Goal: Task Accomplishment & Management: Manage account settings

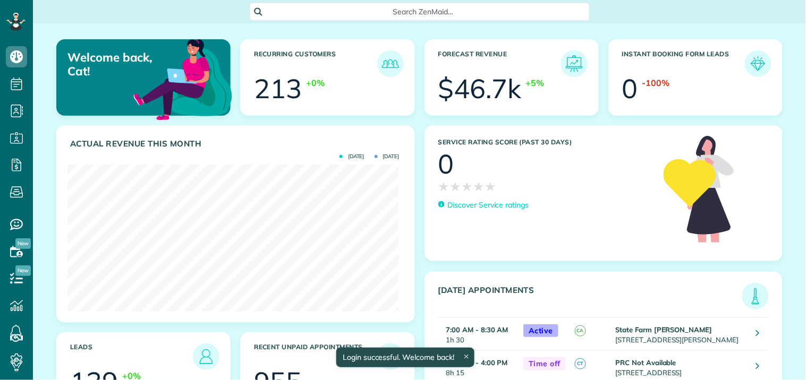
scroll to position [147, 331]
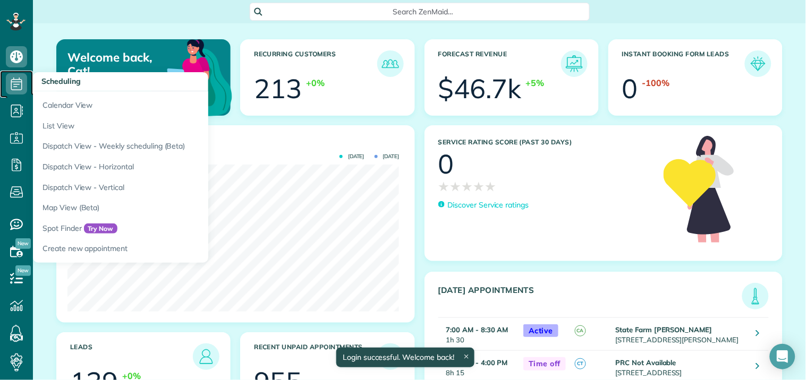
click at [18, 81] on icon at bounding box center [16, 83] width 21 height 21
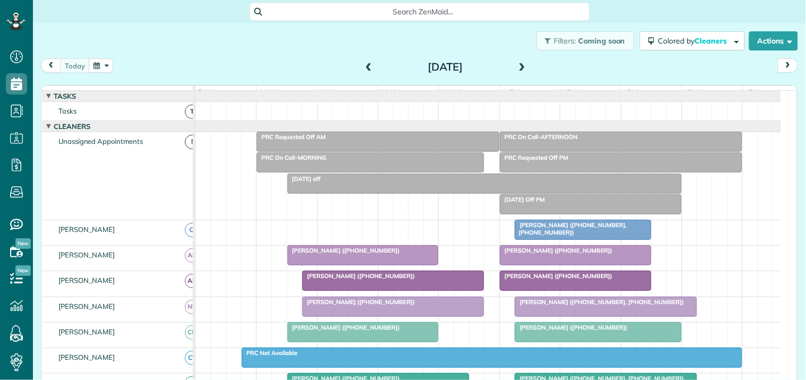
scroll to position [4, 4]
click at [99, 67] on button "button" at bounding box center [101, 65] width 24 height 14
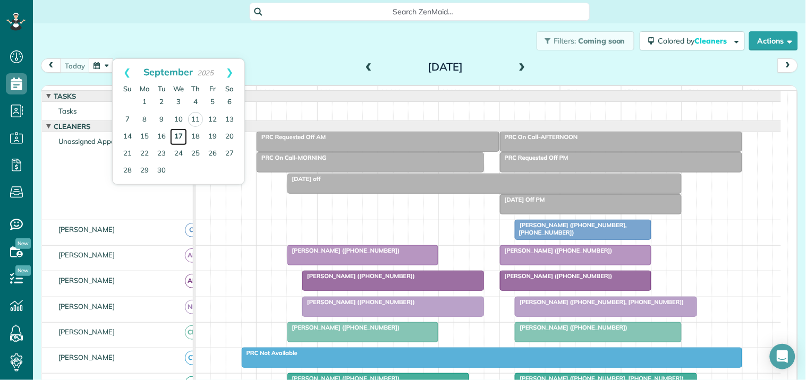
click at [180, 135] on link "17" at bounding box center [178, 137] width 17 height 17
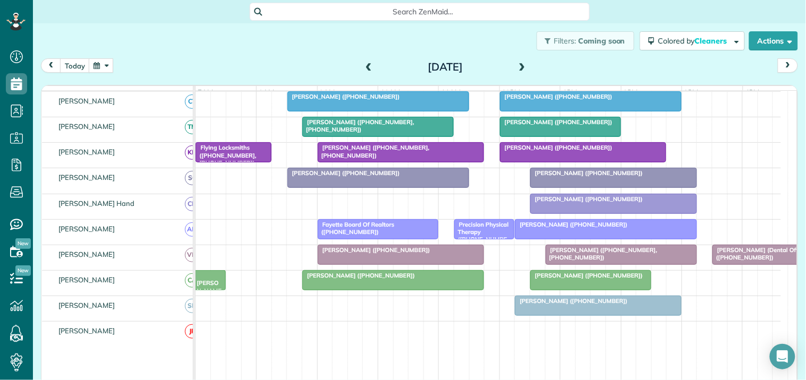
scroll to position [250, 0]
click at [363, 63] on span at bounding box center [369, 68] width 12 height 10
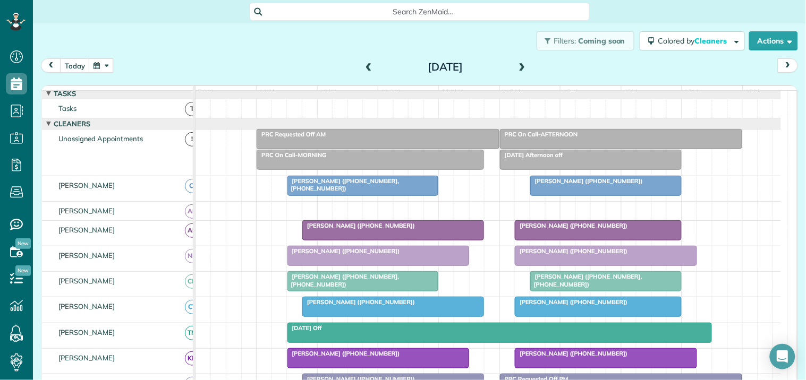
scroll to position [0, 0]
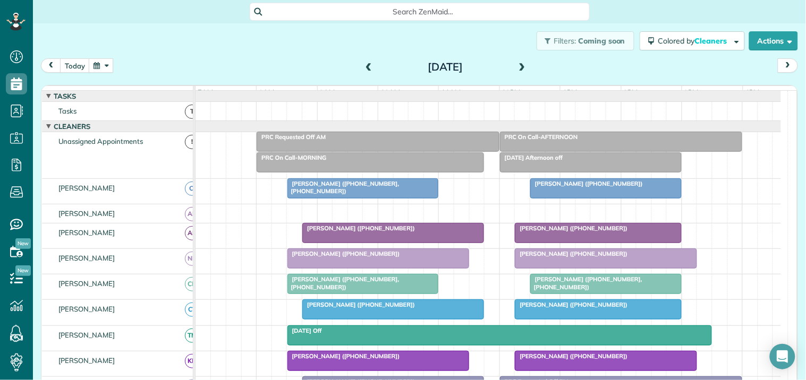
click at [517, 65] on span at bounding box center [522, 68] width 12 height 10
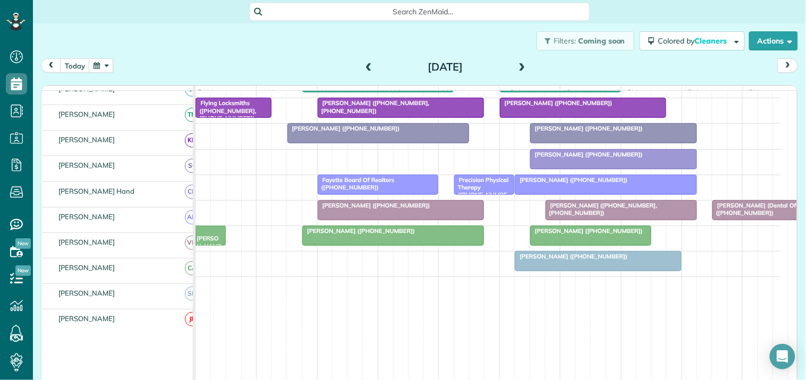
scroll to position [295, 0]
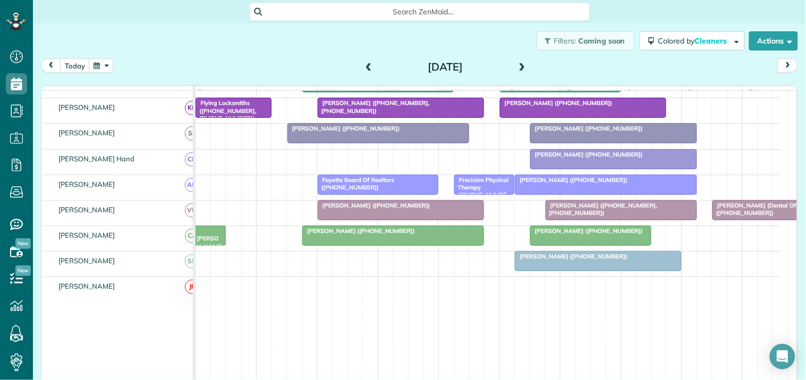
click at [96, 67] on button "button" at bounding box center [101, 65] width 24 height 14
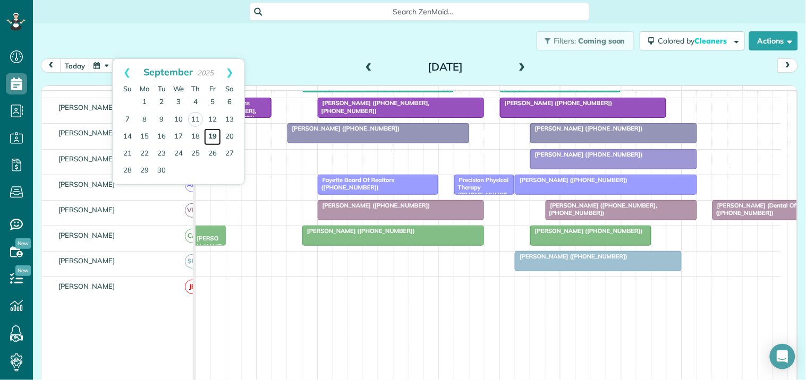
click at [212, 135] on link "19" at bounding box center [212, 137] width 17 height 17
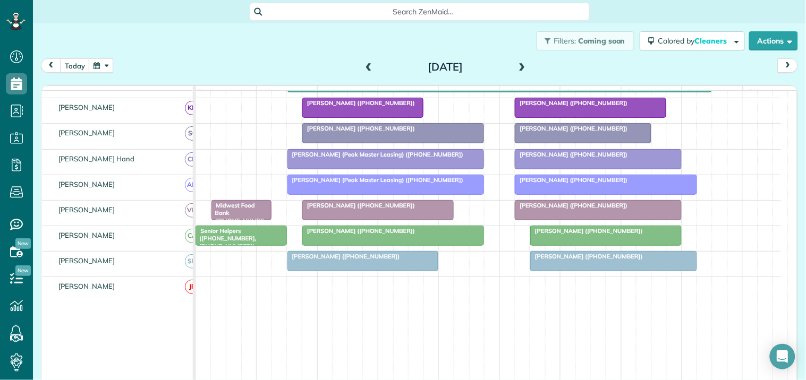
click at [591, 194] on div at bounding box center [605, 184] width 181 height 19
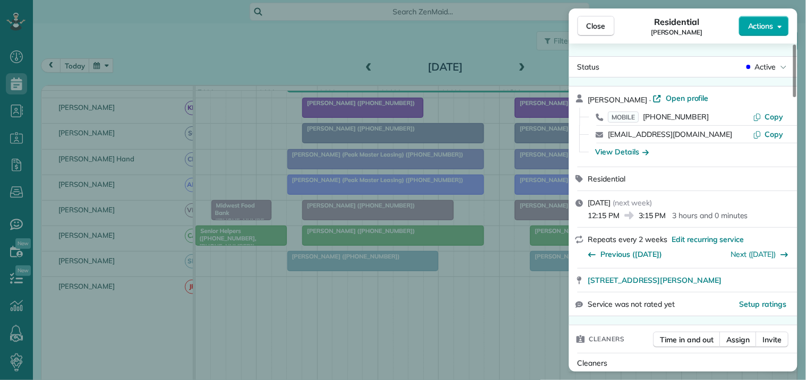
click at [763, 23] on span "Actions" at bounding box center [760, 26] width 25 height 11
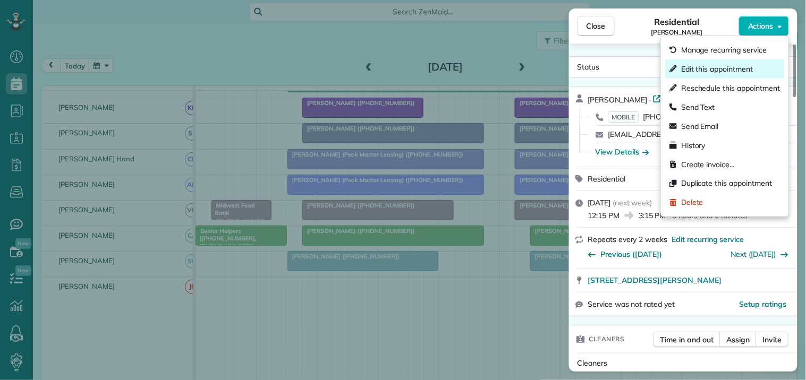
click at [720, 70] on span "Edit this appointment" at bounding box center [717, 69] width 72 height 11
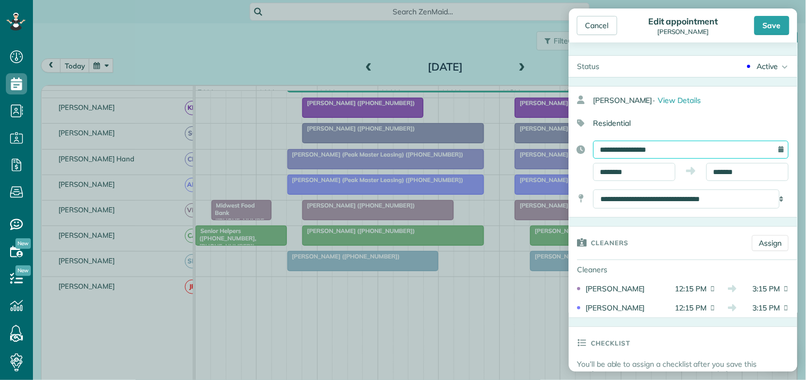
click at [675, 147] on input "**********" at bounding box center [690, 150] width 195 height 18
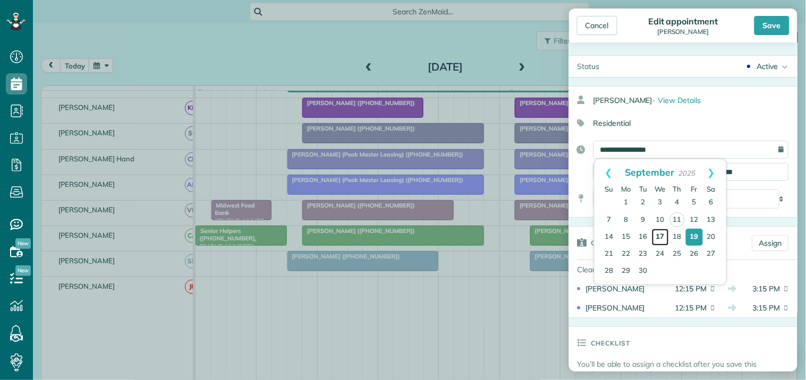
click at [661, 235] on link "17" at bounding box center [660, 237] width 17 height 17
type input "**********"
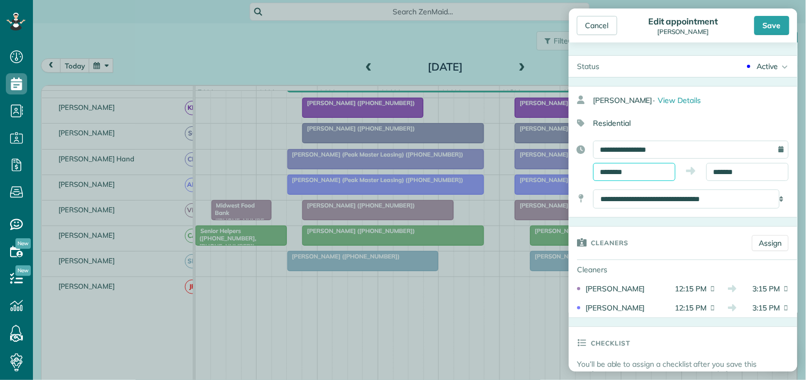
click at [634, 168] on input "********" at bounding box center [634, 172] width 82 height 18
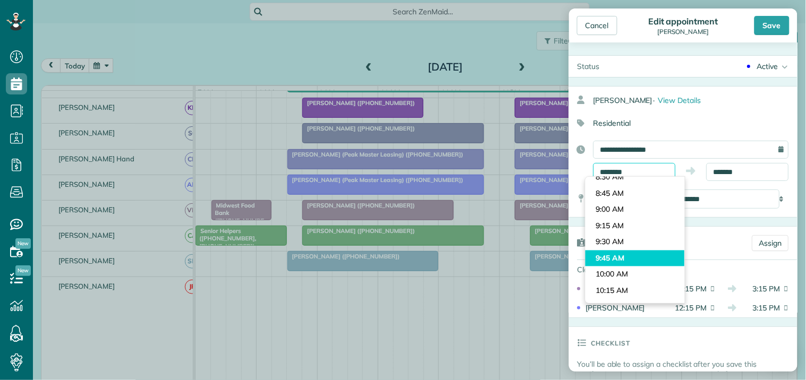
scroll to position [526, 0]
type input "*******"
click at [614, 210] on body "Dashboard Scheduling Calendar View List View Dispatch View - Weekly scheduling …" at bounding box center [403, 190] width 806 height 380
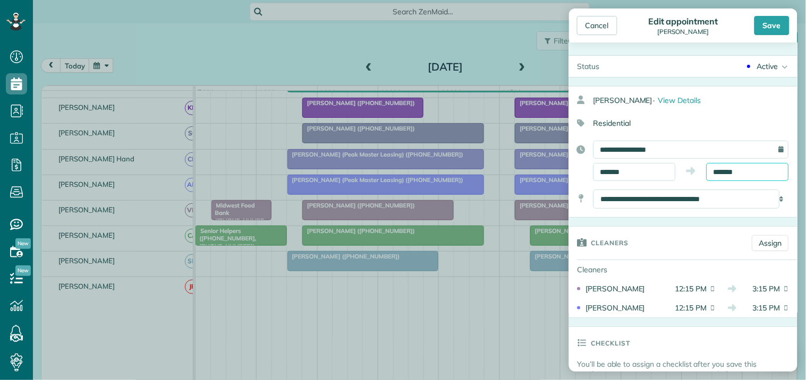
click at [742, 174] on input "*******" at bounding box center [747, 172] width 82 height 18
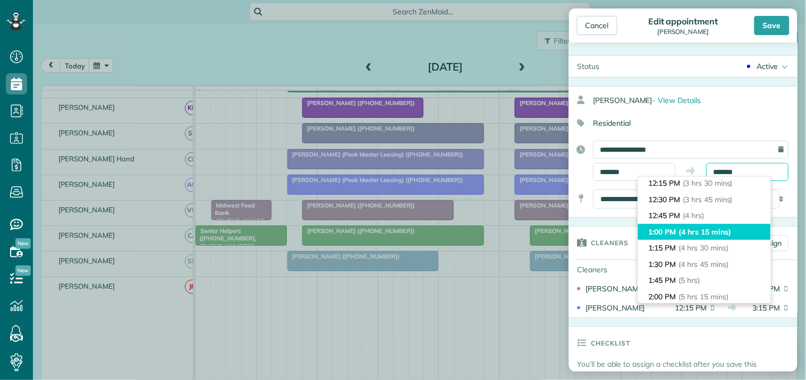
scroll to position [169, 0]
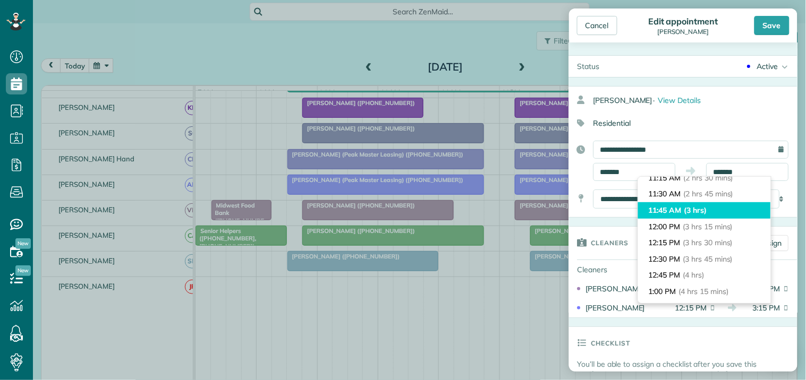
type input "********"
click at [677, 203] on li "11:45 AM (3 hrs)" at bounding box center [704, 210] width 133 height 16
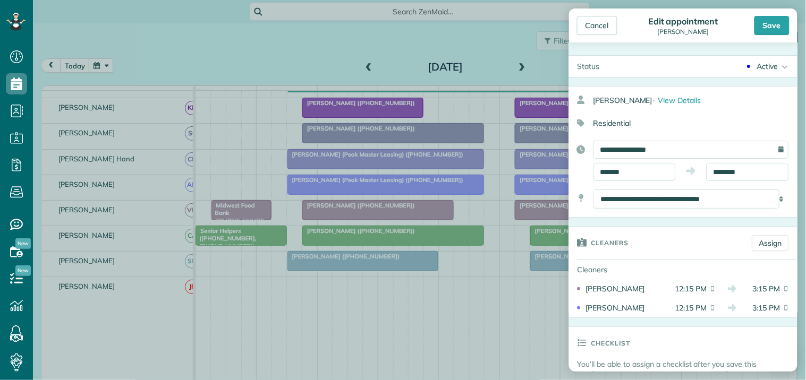
click at [782, 25] on div "Save" at bounding box center [771, 25] width 35 height 19
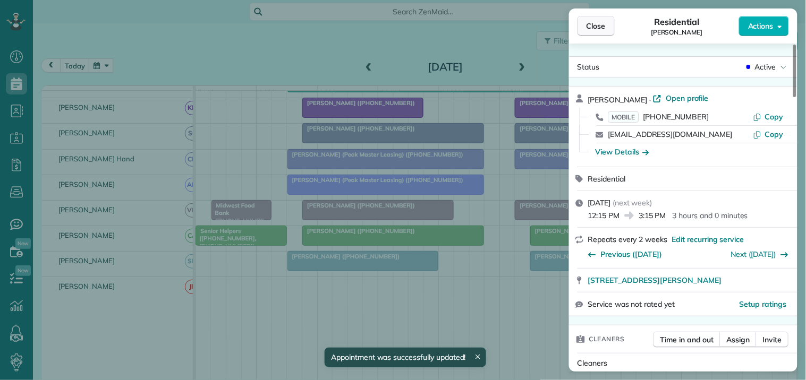
click at [597, 24] on span "Close" at bounding box center [595, 26] width 19 height 11
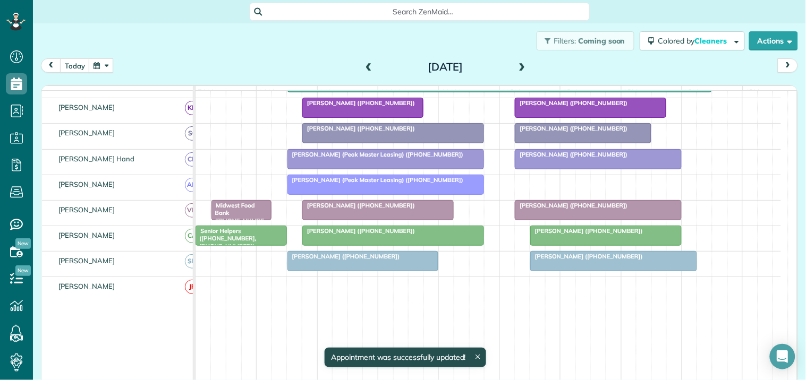
click at [107, 64] on button "button" at bounding box center [101, 65] width 24 height 14
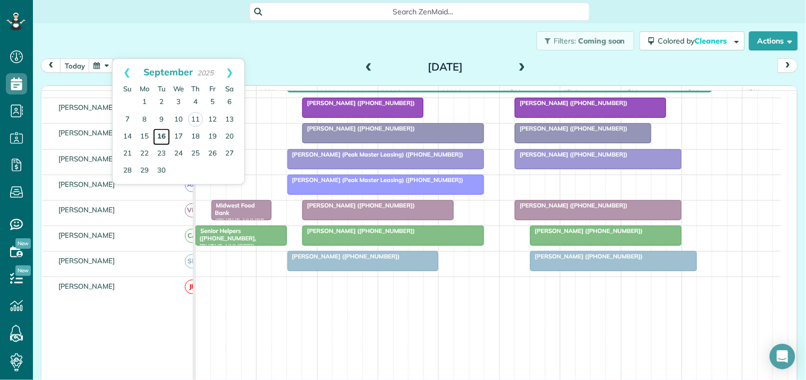
click at [163, 135] on link "16" at bounding box center [161, 137] width 17 height 17
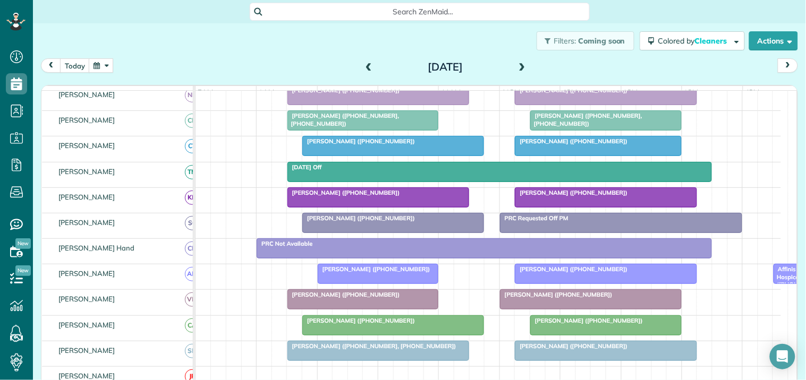
scroll to position [76, 0]
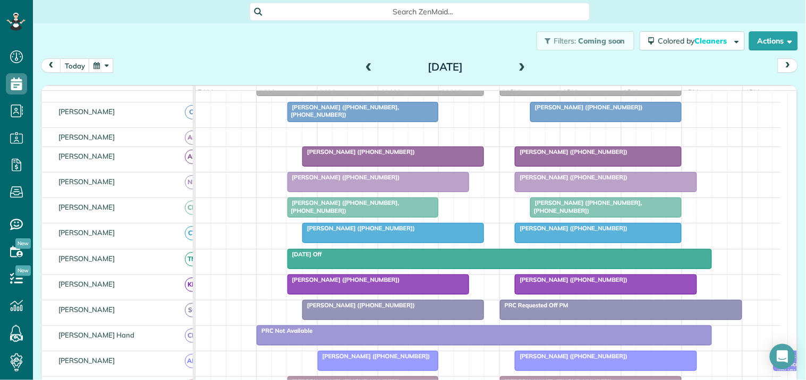
click at [519, 63] on span at bounding box center [522, 68] width 12 height 10
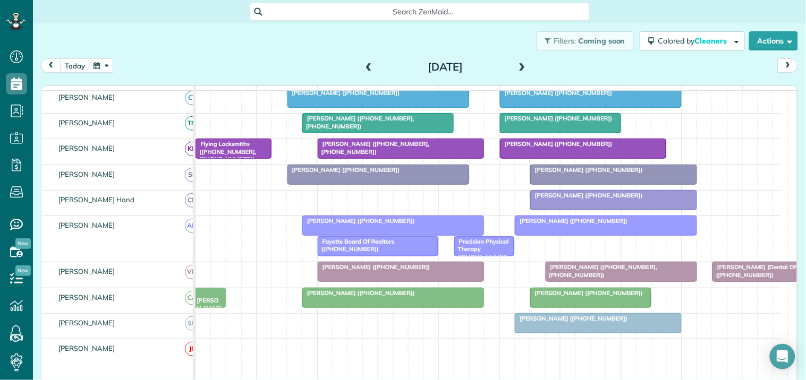
scroll to position [0, 0]
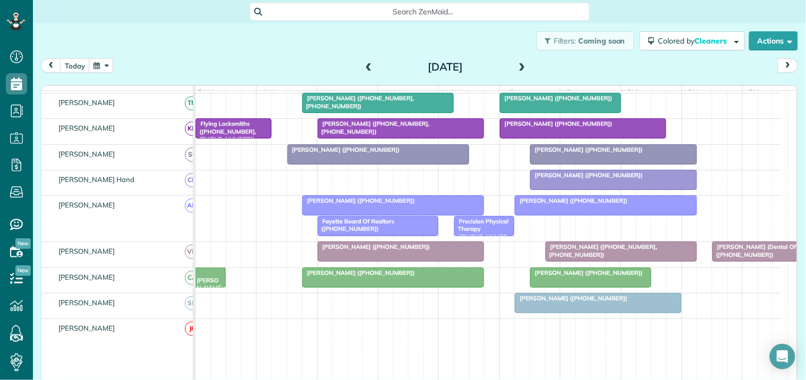
click at [395, 205] on div "Robin Walker (+18058902408)" at bounding box center [392, 200] width 175 height 7
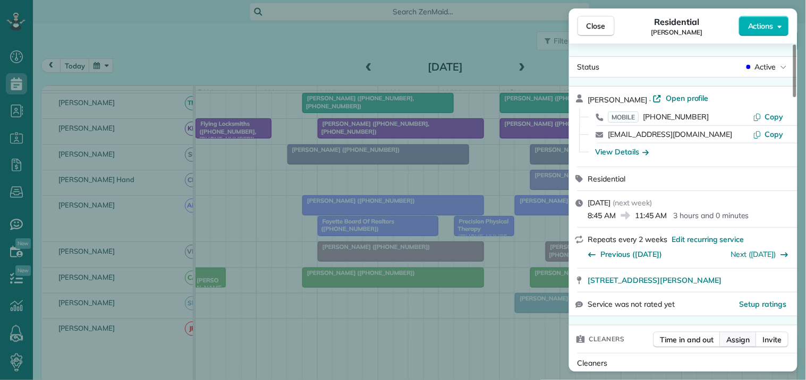
click at [748, 338] on span "Assign" at bounding box center [738, 340] width 23 height 11
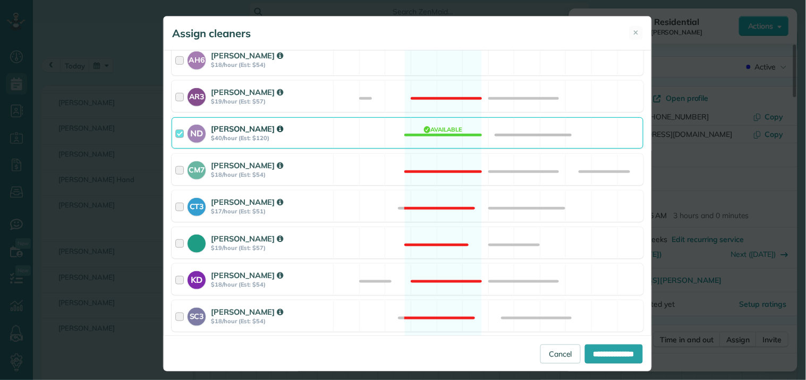
click at [438, 135] on div "ND Nathalie Duverna $40/hour (Est: $120) Available" at bounding box center [408, 132] width 472 height 31
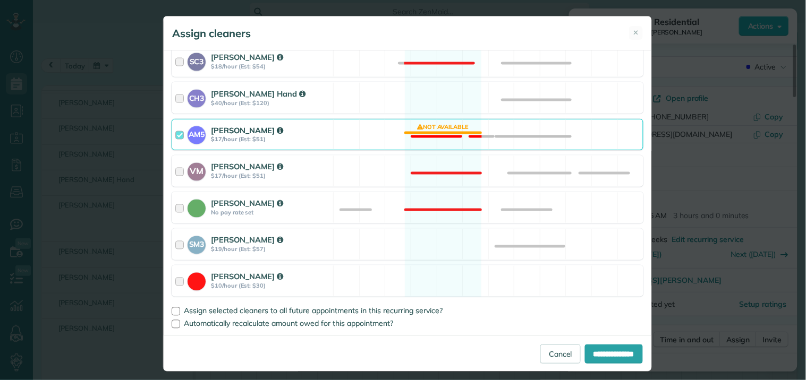
click at [445, 129] on div "AM5 Amanda Minix $17/hour (Est: $51) Not available" at bounding box center [408, 134] width 472 height 31
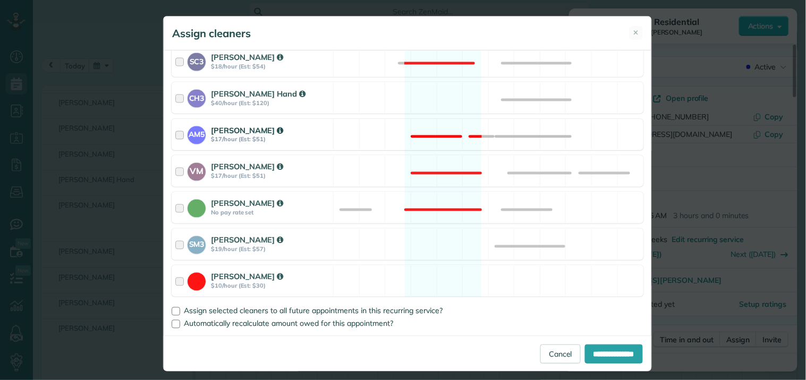
drag, startPoint x: 442, startPoint y: 94, endPoint x: 433, endPoint y: 131, distance: 37.7
click at [442, 94] on div "CH3 Cortney Hand $40/hour (Est: $120) Available" at bounding box center [408, 97] width 472 height 31
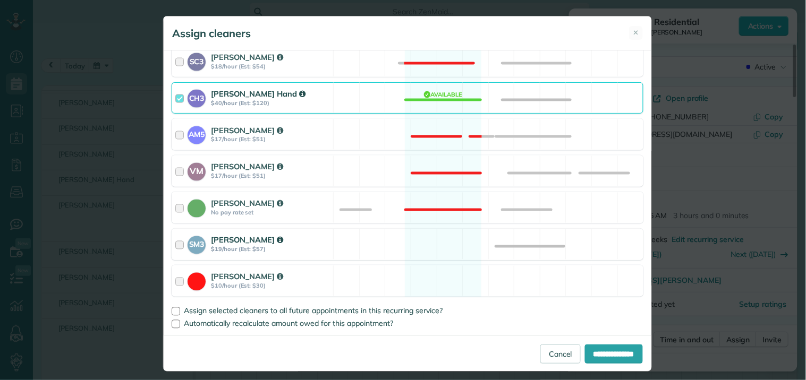
click at [437, 237] on div "SM3 Shae Morris $19/hour (Est: $57) Available" at bounding box center [408, 244] width 472 height 31
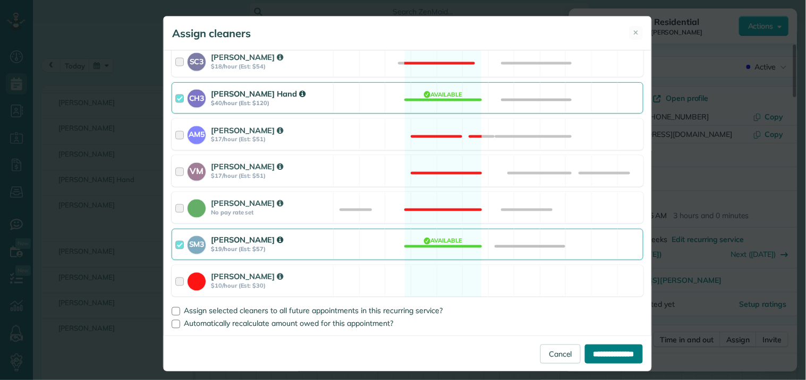
click at [592, 351] on input "**********" at bounding box center [614, 354] width 58 height 19
type input "**********"
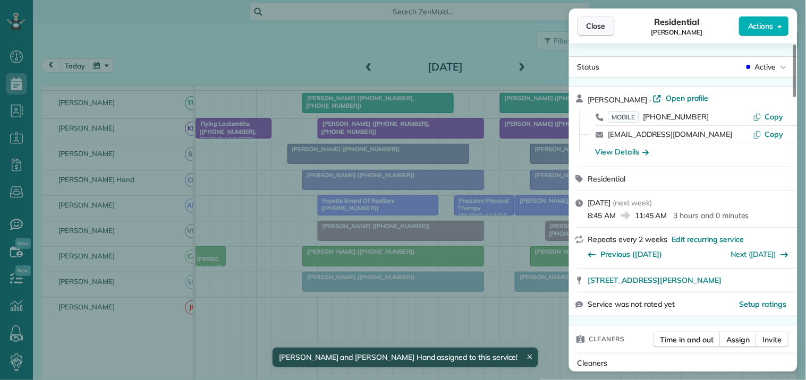
click at [588, 25] on span "Close" at bounding box center [595, 26] width 19 height 11
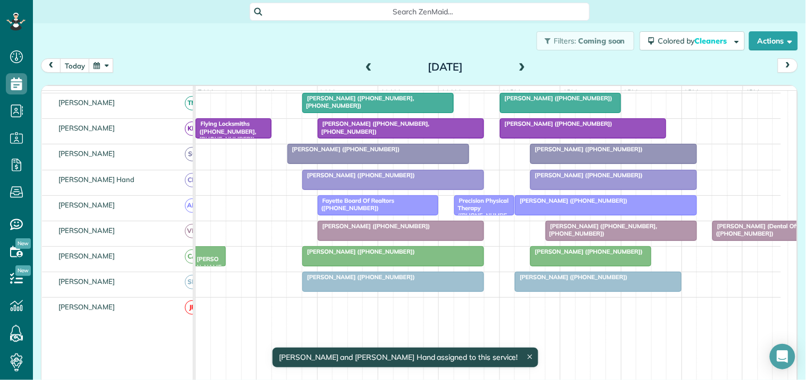
scroll to position [208, 0]
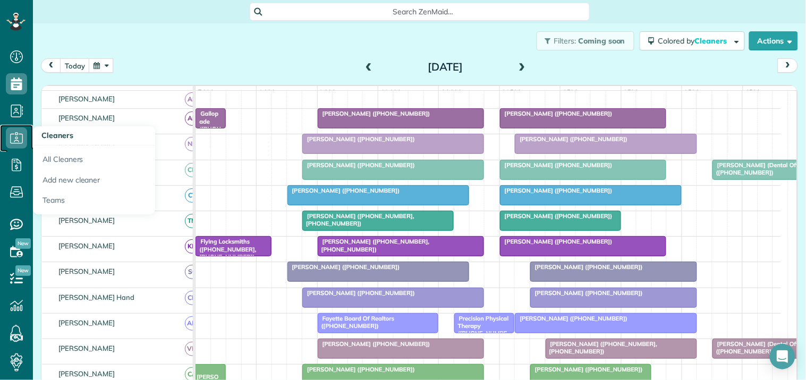
click at [19, 139] on icon at bounding box center [16, 137] width 21 height 21
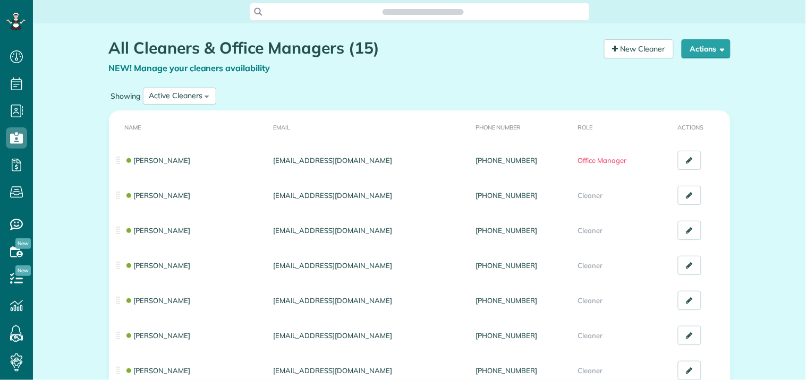
scroll to position [4, 4]
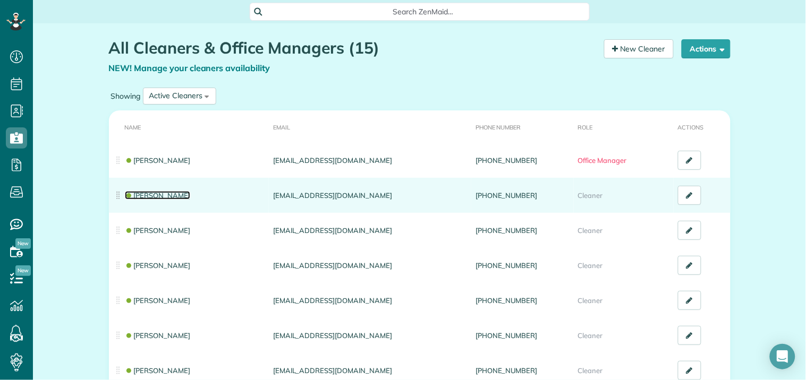
click at [154, 194] on link "Ashley Hudson" at bounding box center [158, 195] width 66 height 8
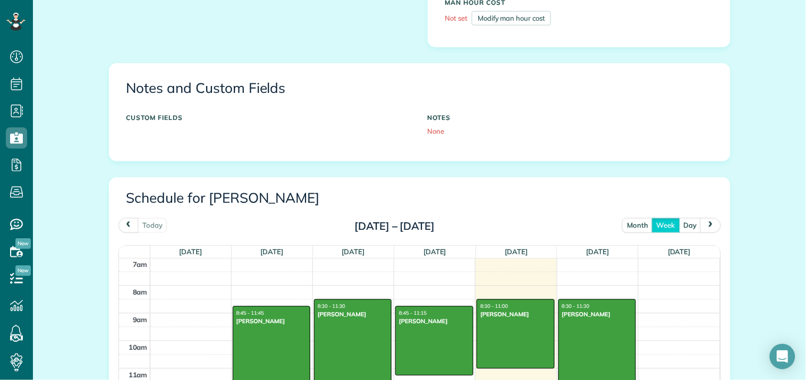
scroll to position [354, 0]
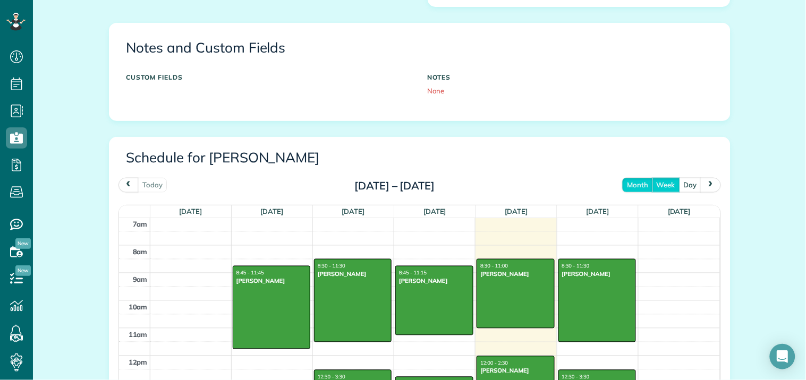
click at [638, 184] on button "month" at bounding box center [637, 185] width 31 height 14
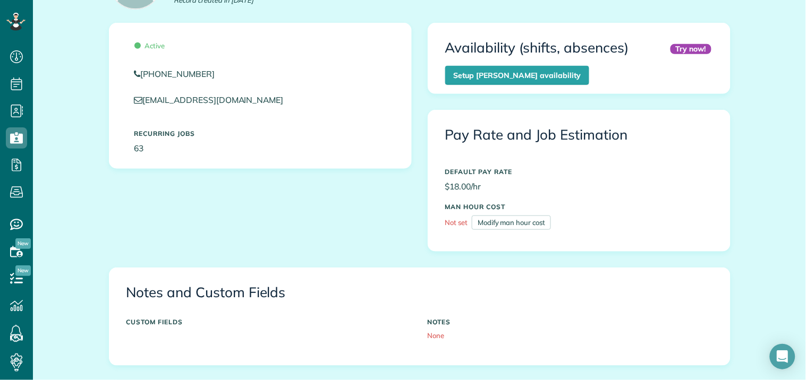
scroll to position [0, 0]
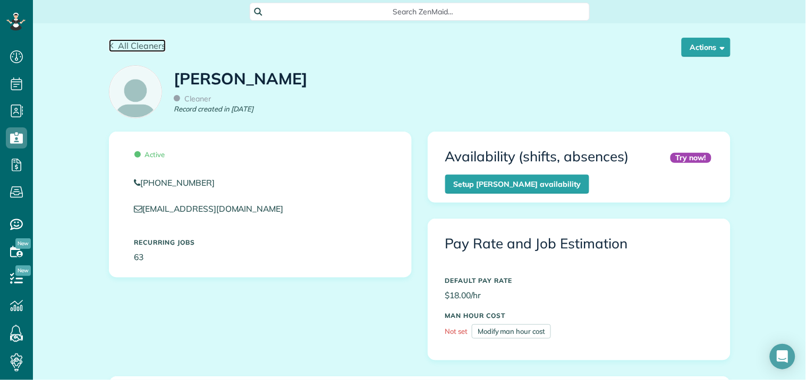
click at [129, 47] on span "All Cleaners" at bounding box center [142, 45] width 48 height 11
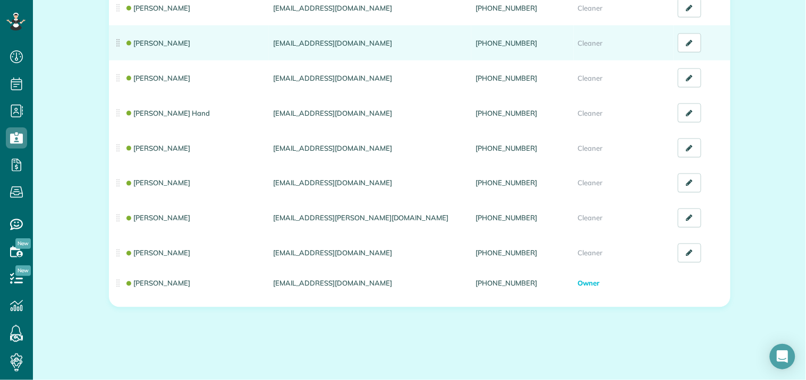
scroll to position [368, 0]
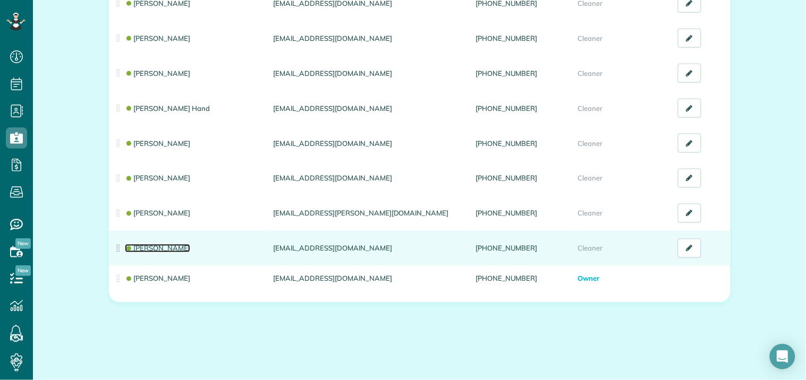
click at [140, 245] on link "[PERSON_NAME]" at bounding box center [158, 248] width 66 height 8
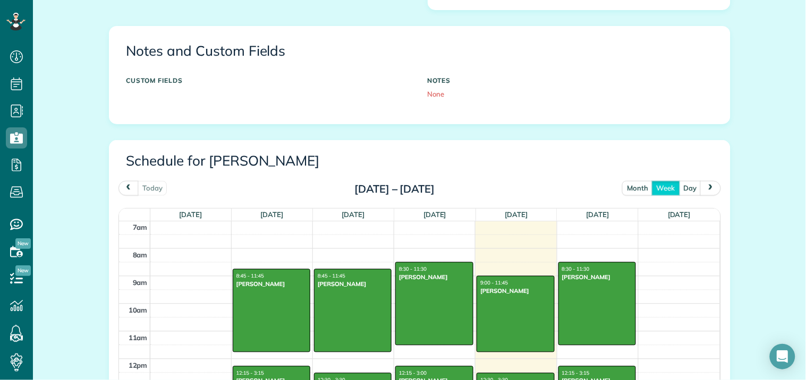
scroll to position [354, 0]
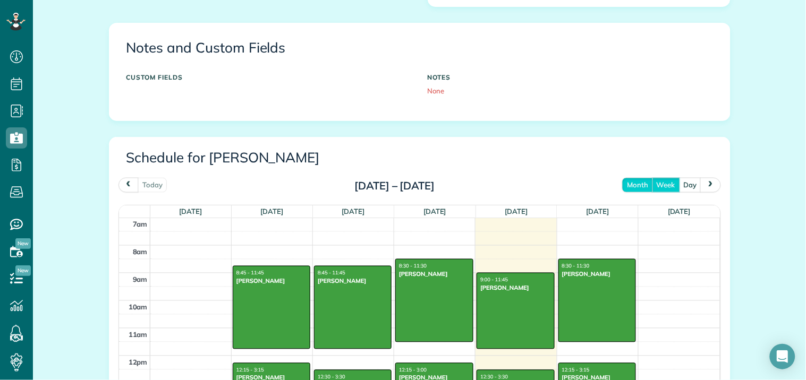
click at [635, 189] on button "month" at bounding box center [637, 185] width 31 height 14
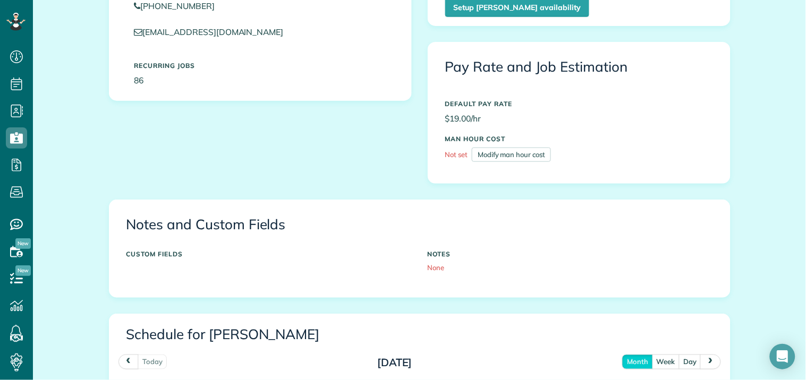
scroll to position [0, 0]
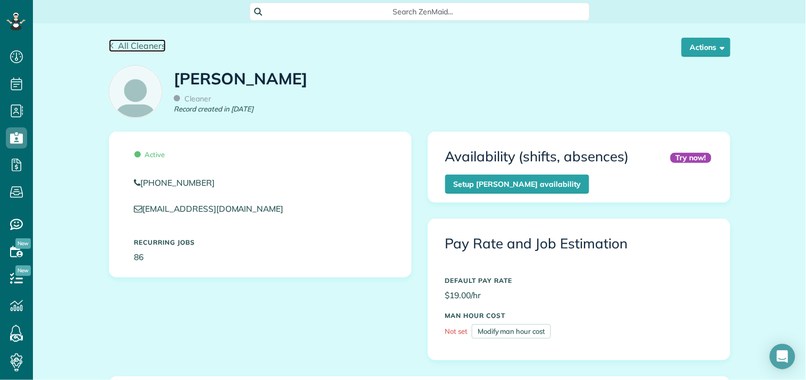
click at [142, 44] on span "All Cleaners" at bounding box center [142, 45] width 48 height 11
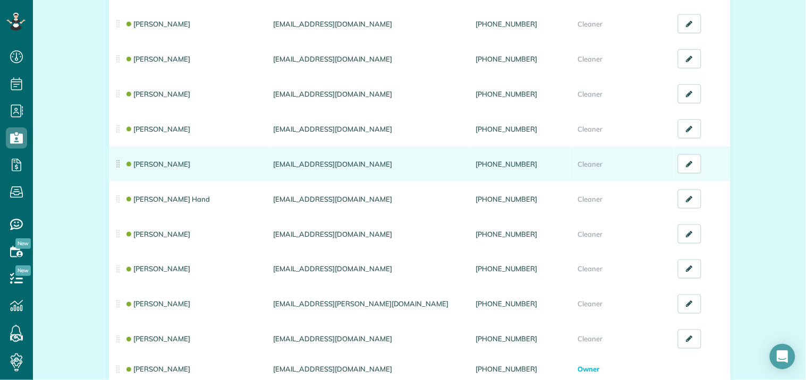
scroll to position [295, 0]
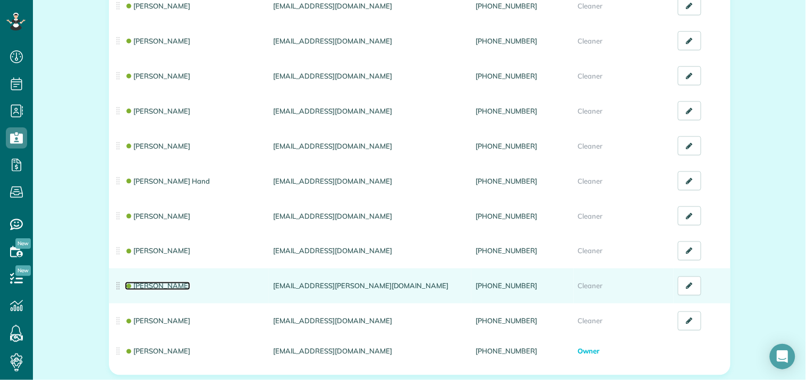
click at [157, 284] on link "[PERSON_NAME]" at bounding box center [158, 286] width 66 height 8
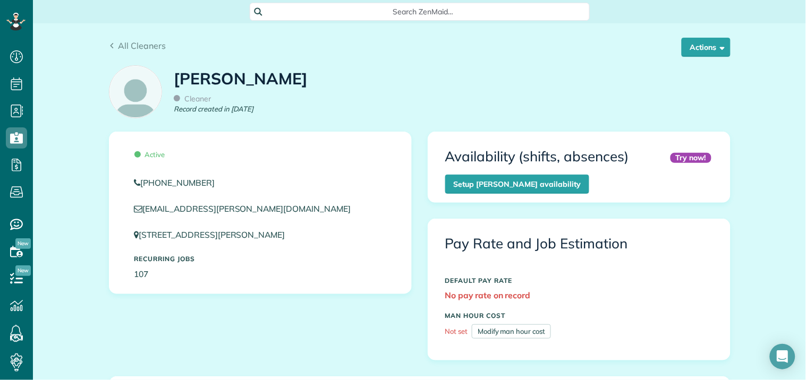
scroll to position [354, 0]
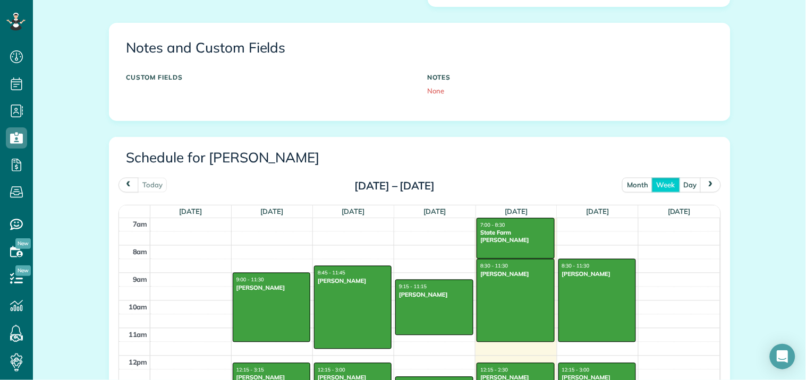
click at [708, 188] on span "next" at bounding box center [710, 185] width 8 height 7
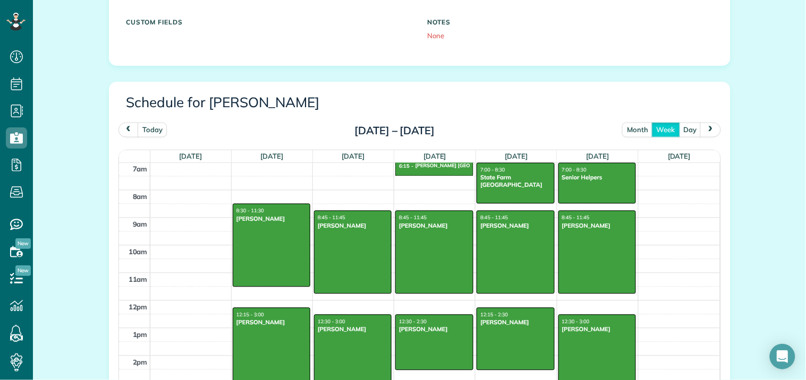
scroll to position [472, 0]
